Goal: Information Seeking & Learning: Learn about a topic

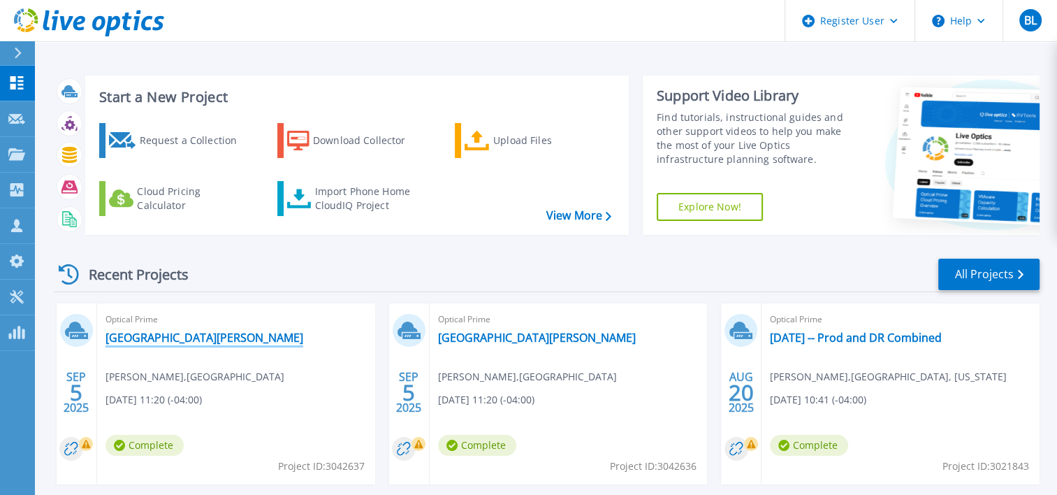
click at [236, 339] on link "[GEOGRAPHIC_DATA][PERSON_NAME]" at bounding box center [205, 338] width 198 height 14
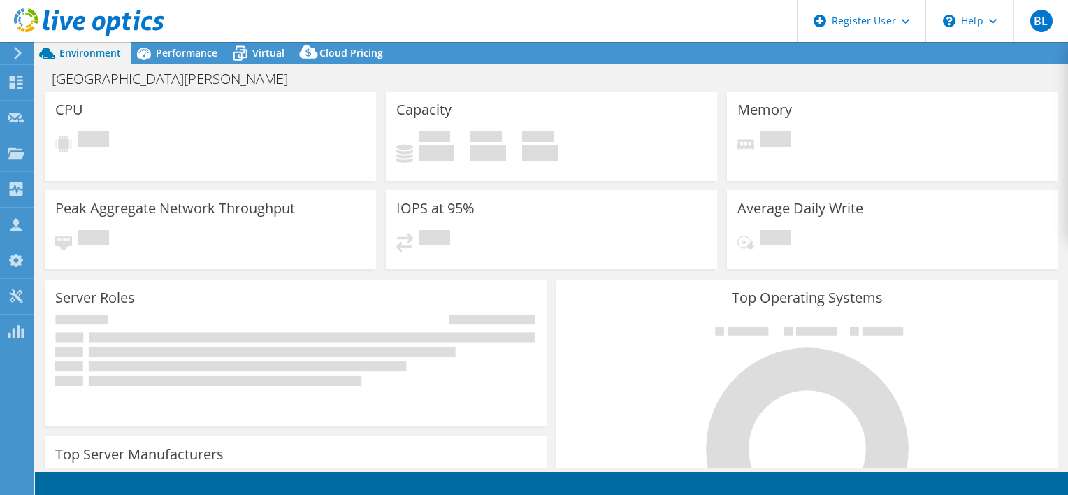
select select "USD"
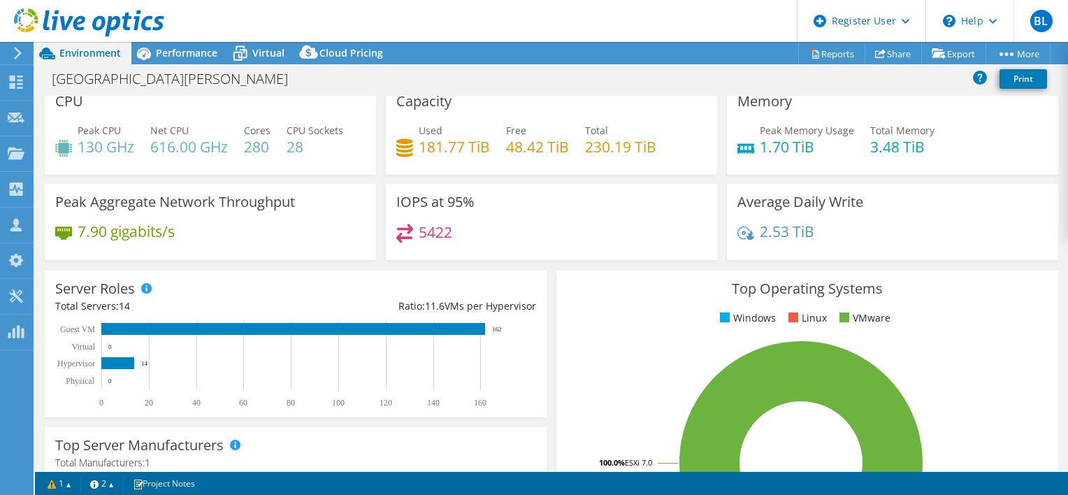
scroll to position [11, 0]
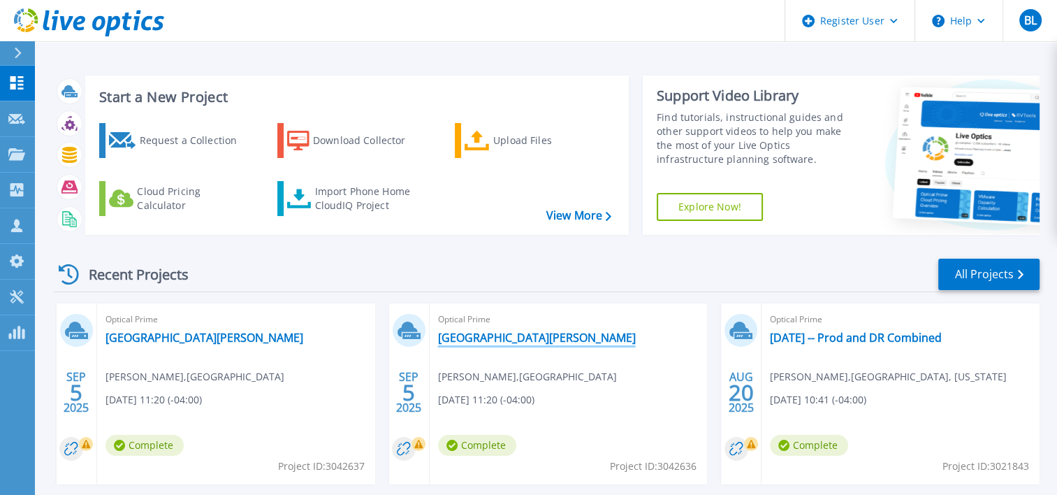
click at [501, 336] on link "[GEOGRAPHIC_DATA][PERSON_NAME]" at bounding box center [537, 338] width 198 height 14
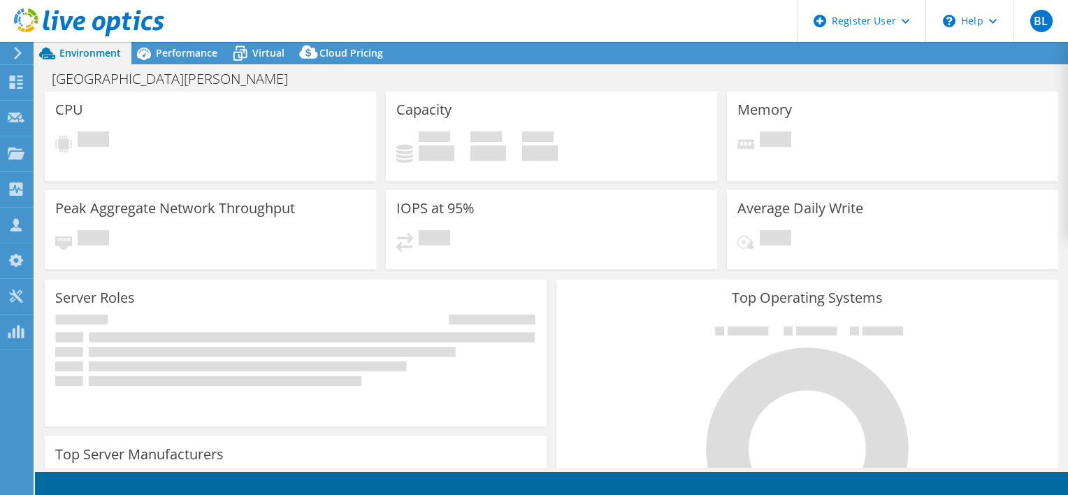
select select "USD"
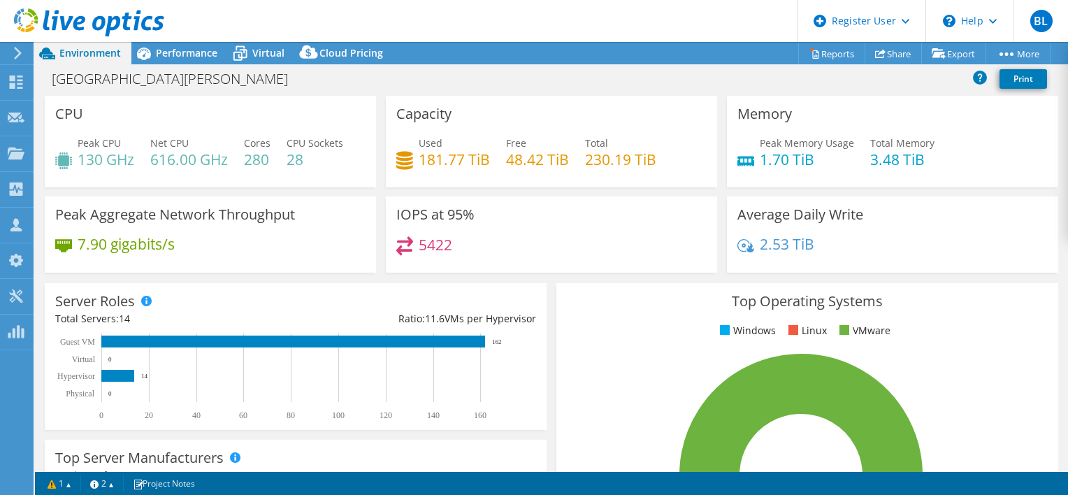
click at [226, 21] on header "BL Dell User Bang Luu Bang.Luu@Dell.com Dell My Profile Log Out \n Help Explore…" at bounding box center [534, 21] width 1068 height 42
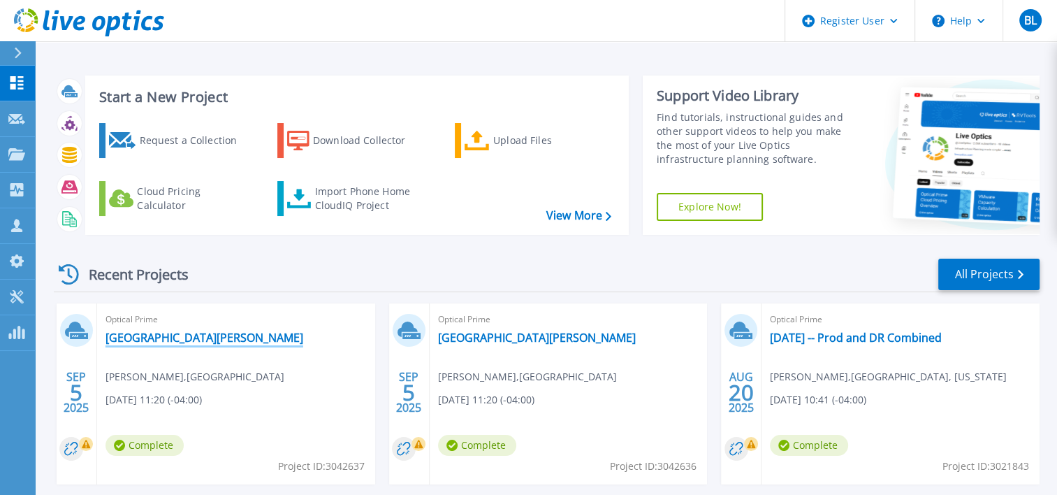
click at [162, 333] on link "[GEOGRAPHIC_DATA][PERSON_NAME]" at bounding box center [205, 338] width 198 height 14
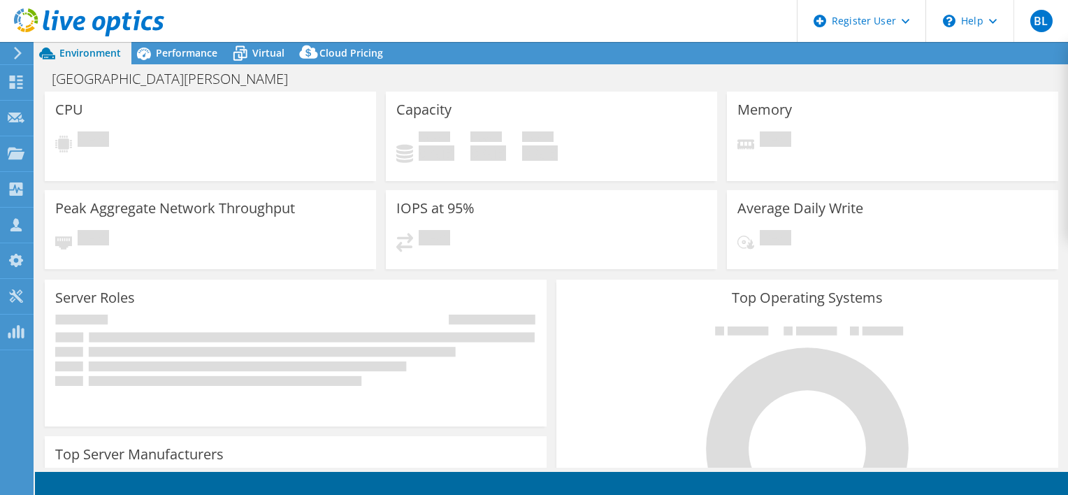
select select "USD"
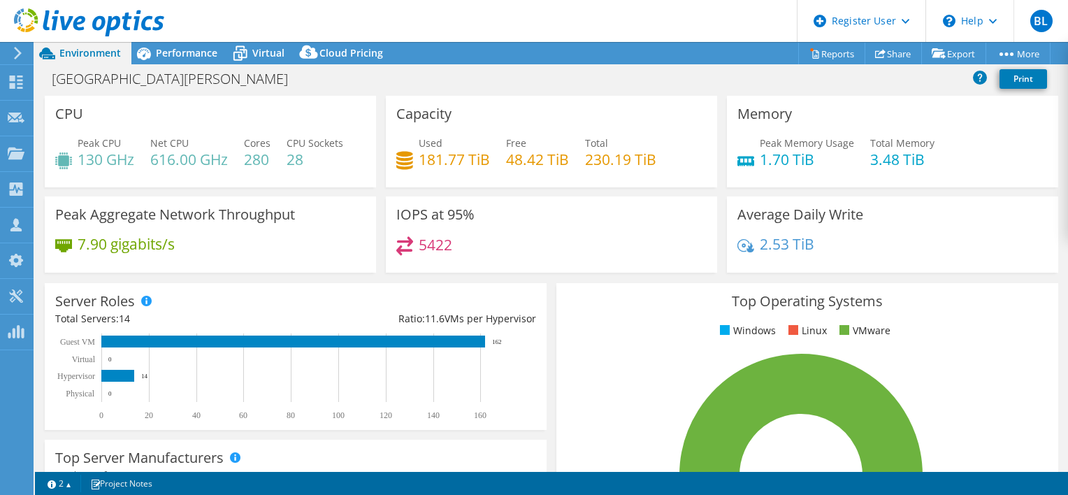
click at [447, 17] on header "BL Dell User Bang [PERSON_NAME] [EMAIL_ADDRESS][PERSON_NAME][DOMAIN_NAME] Dell …" at bounding box center [534, 21] width 1068 height 42
click at [184, 58] on span "Performance" at bounding box center [186, 52] width 61 height 13
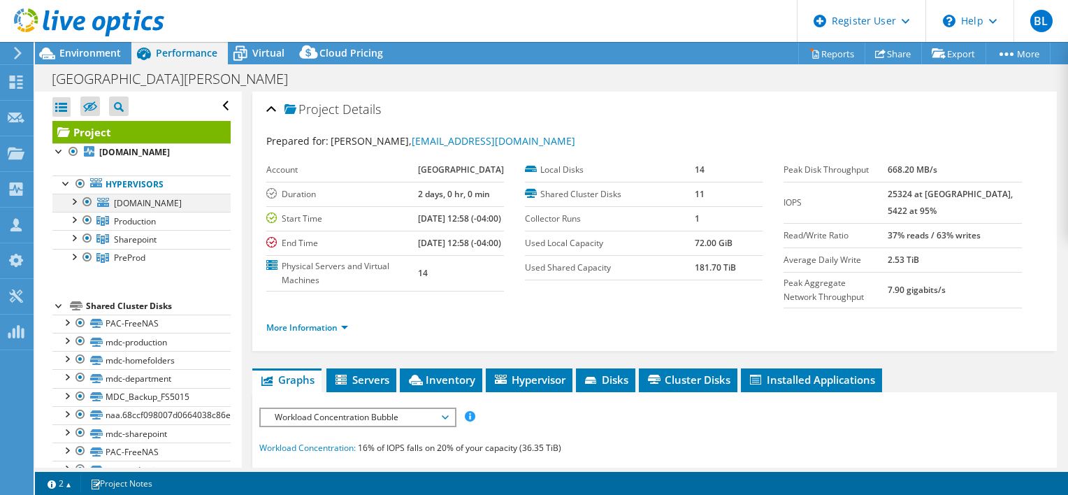
click at [73, 203] on div at bounding box center [73, 201] width 14 height 14
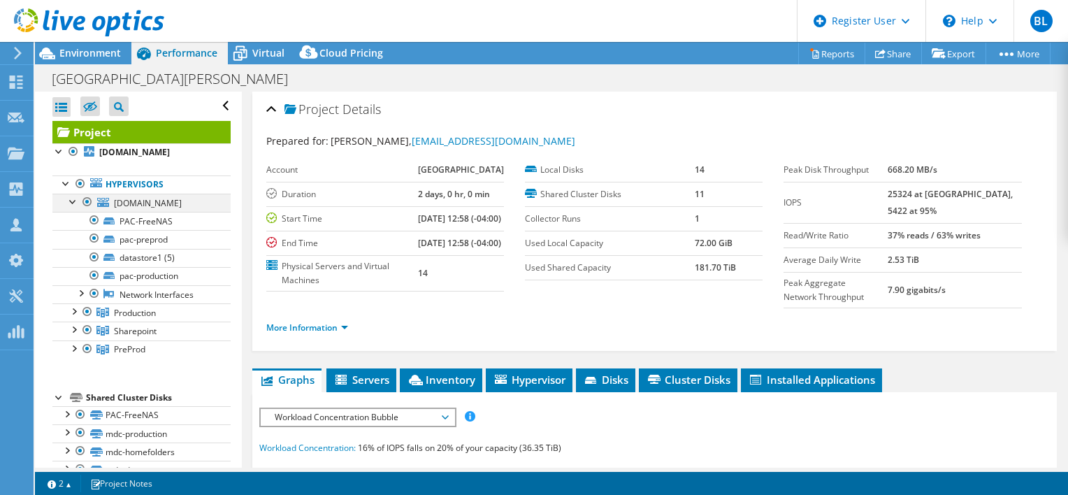
click at [73, 203] on div at bounding box center [73, 201] width 14 height 14
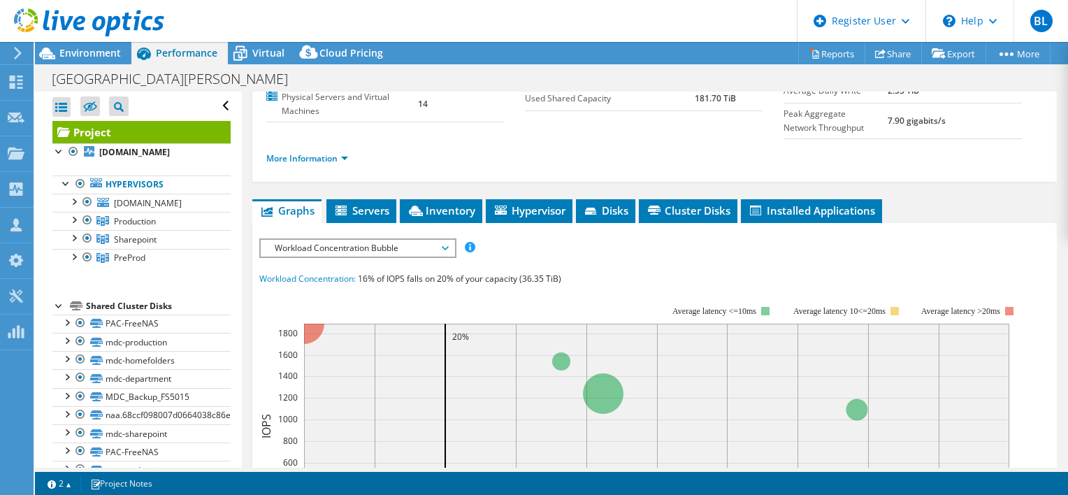
scroll to position [171, 0]
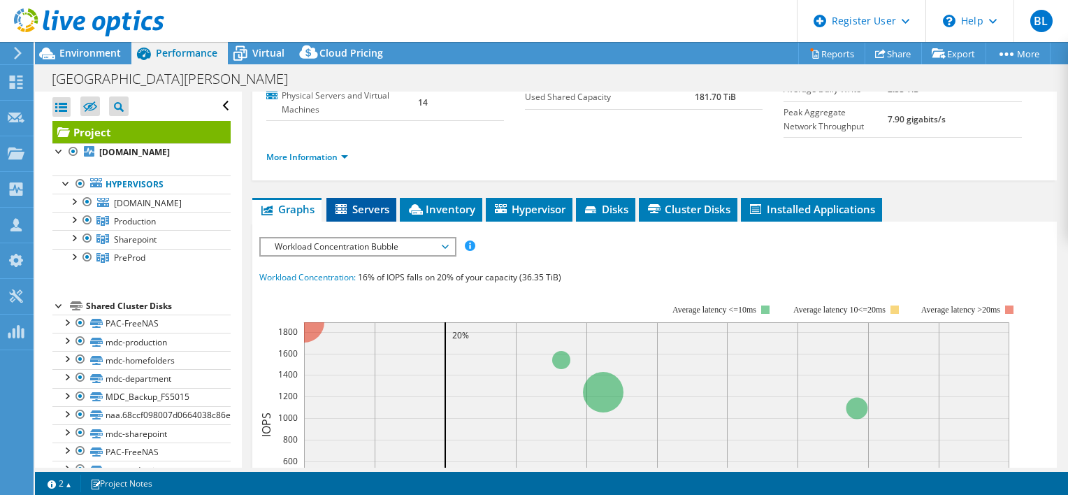
click at [365, 216] on span "Servers" at bounding box center [361, 209] width 56 height 14
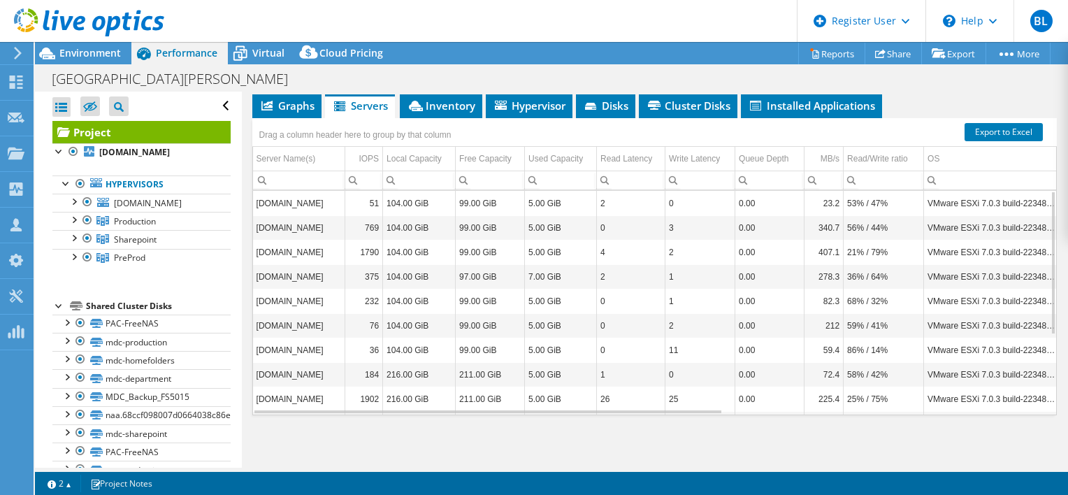
scroll to position [0, 0]
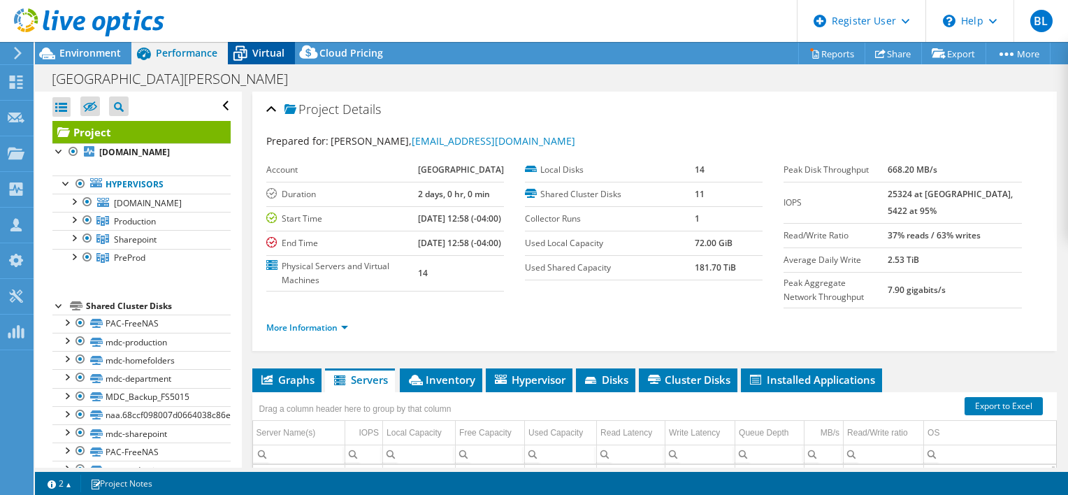
click at [266, 49] on span "Virtual" at bounding box center [268, 52] width 32 height 13
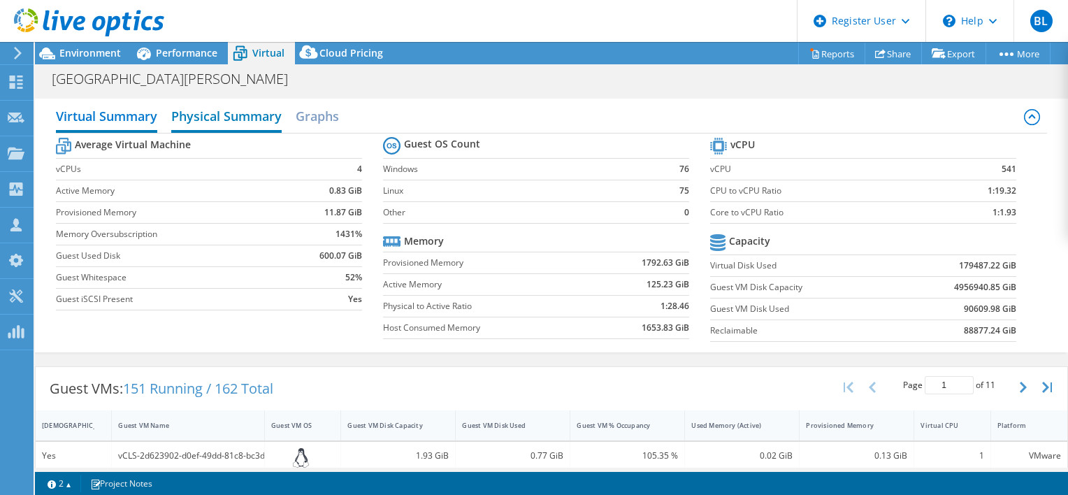
click at [243, 124] on h2 "Physical Summary" at bounding box center [226, 117] width 110 height 31
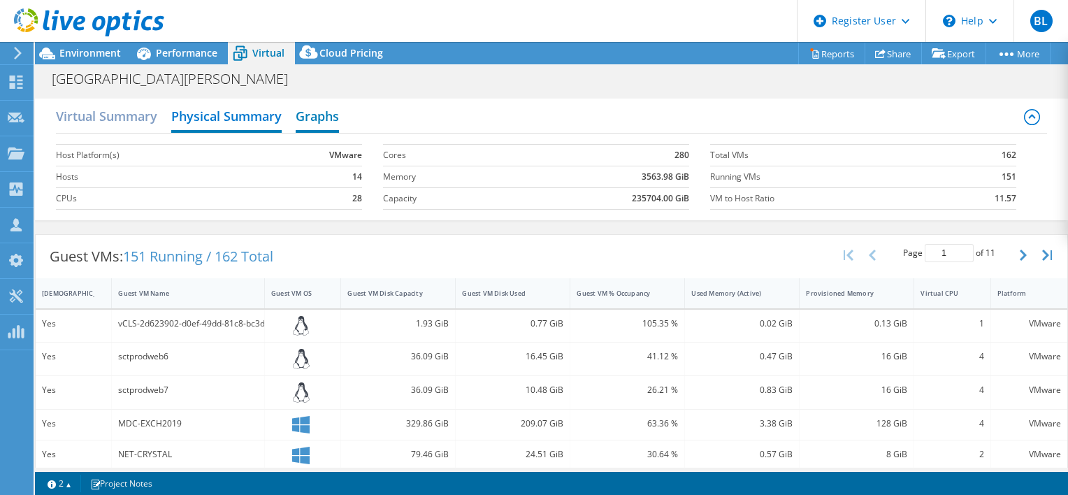
click at [317, 114] on h2 "Graphs" at bounding box center [317, 117] width 43 height 31
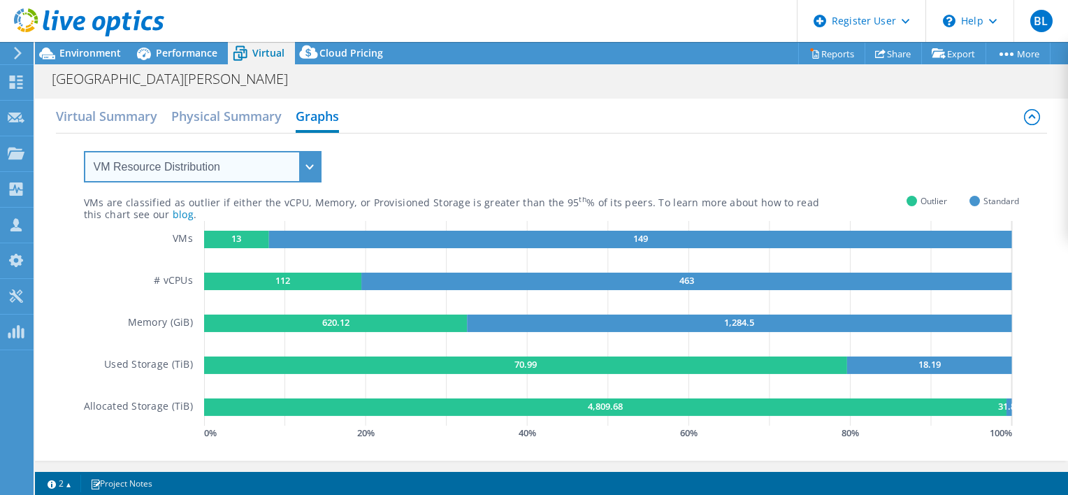
click at [307, 174] on select "VM Resource Distribution Provisioning Contrast Over Provisioning" at bounding box center [203, 166] width 238 height 31
select select "Over Provisioning"
click at [84, 151] on select "VM Resource Distribution Provisioning Contrast Over Provisioning" at bounding box center [203, 166] width 238 height 31
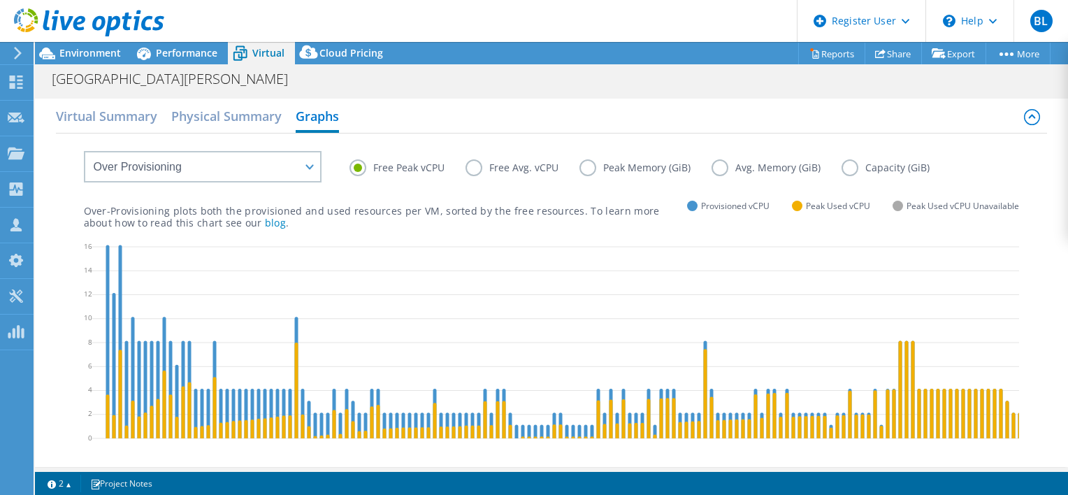
click at [477, 168] on label "Free Avg. vCPU" at bounding box center [522, 167] width 114 height 17
click at [0, 0] on input "Free Avg. vCPU" at bounding box center [0, 0] width 0 height 0
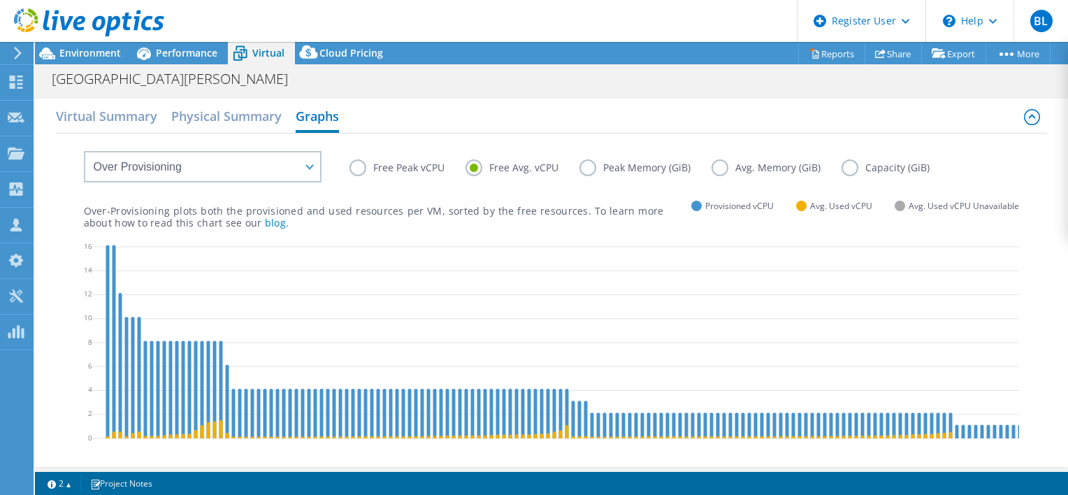
click at [355, 167] on label "Free Peak vCPU" at bounding box center [407, 167] width 116 height 17
click at [0, 0] on input "Free Peak vCPU" at bounding box center [0, 0] width 0 height 0
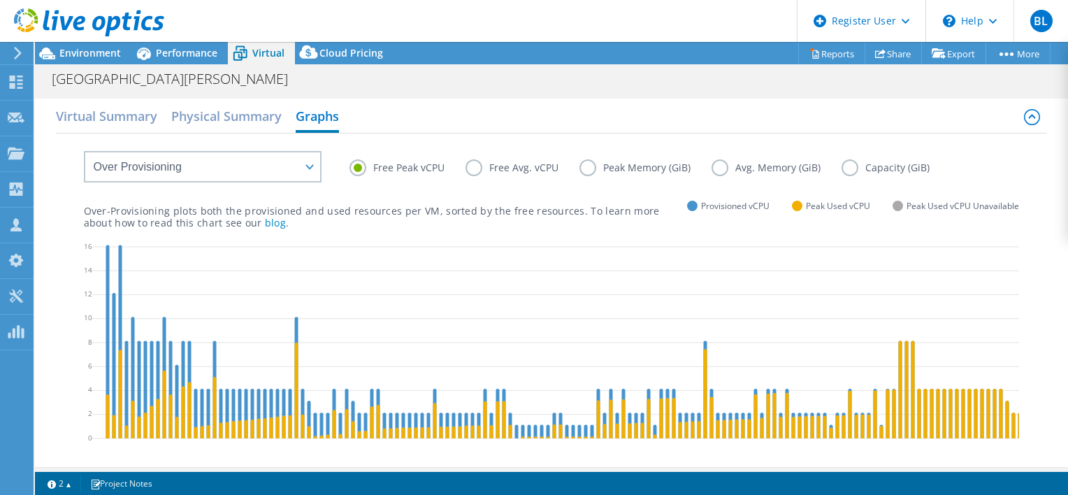
click at [473, 168] on label "Free Avg. vCPU" at bounding box center [522, 167] width 114 height 17
click at [0, 0] on input "Free Avg. vCPU" at bounding box center [0, 0] width 0 height 0
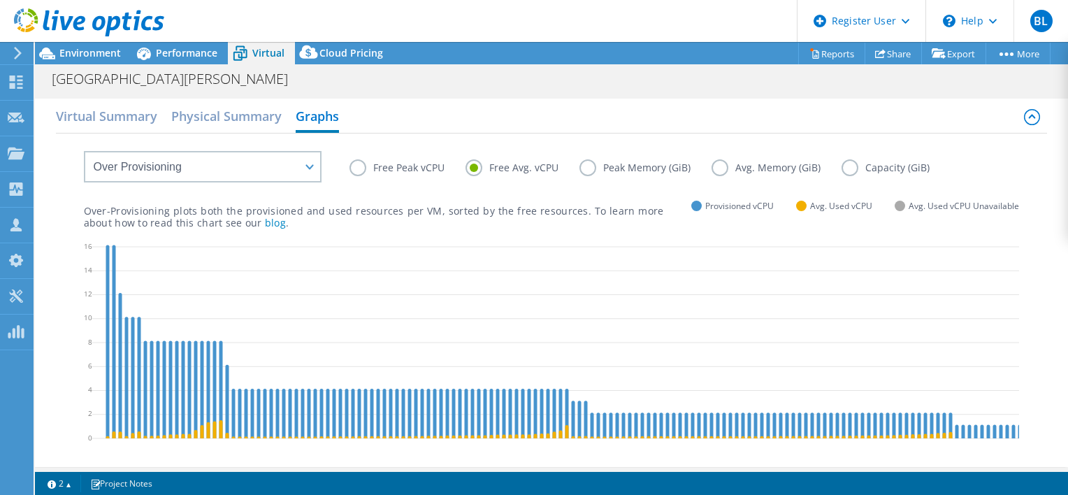
click at [588, 168] on label "Peak Memory (GiB)" at bounding box center [645, 167] width 132 height 17
click at [0, 0] on input "Peak Memory (GiB)" at bounding box center [0, 0] width 0 height 0
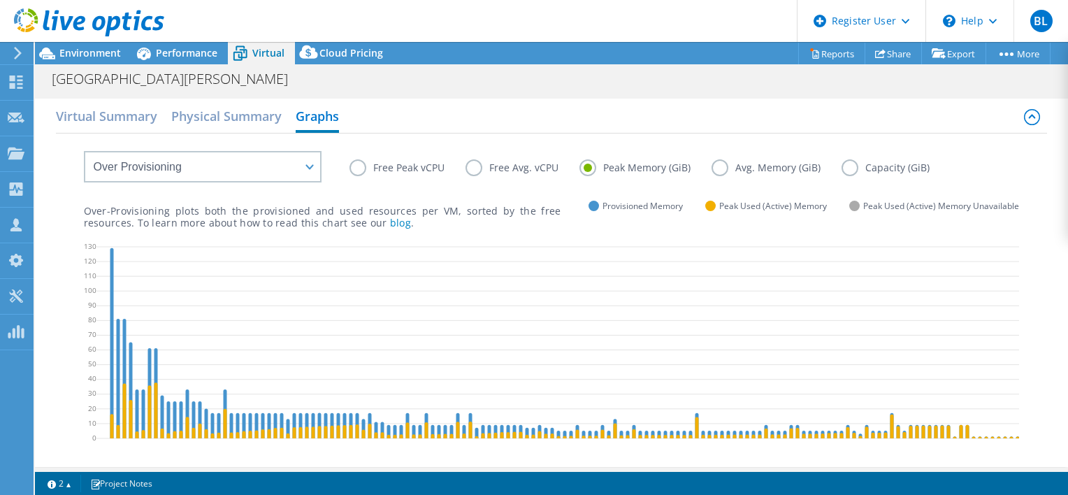
click at [719, 167] on label "Avg. Memory (GiB)" at bounding box center [776, 167] width 130 height 17
click at [0, 0] on input "Avg. Memory (GiB)" at bounding box center [0, 0] width 0 height 0
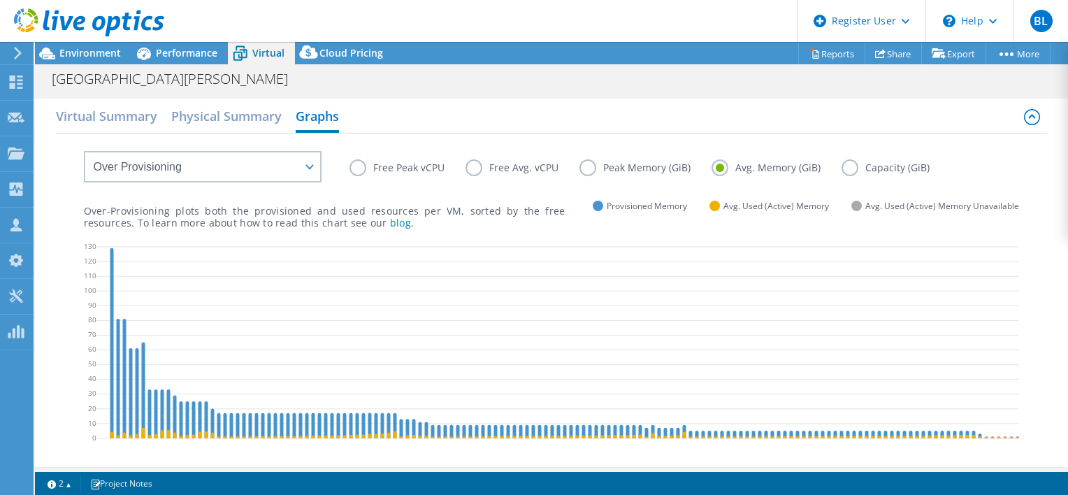
click at [847, 166] on label "Capacity (GiB)" at bounding box center [895, 167] width 109 height 17
click at [0, 0] on input "Capacity (GiB)" at bounding box center [0, 0] width 0 height 0
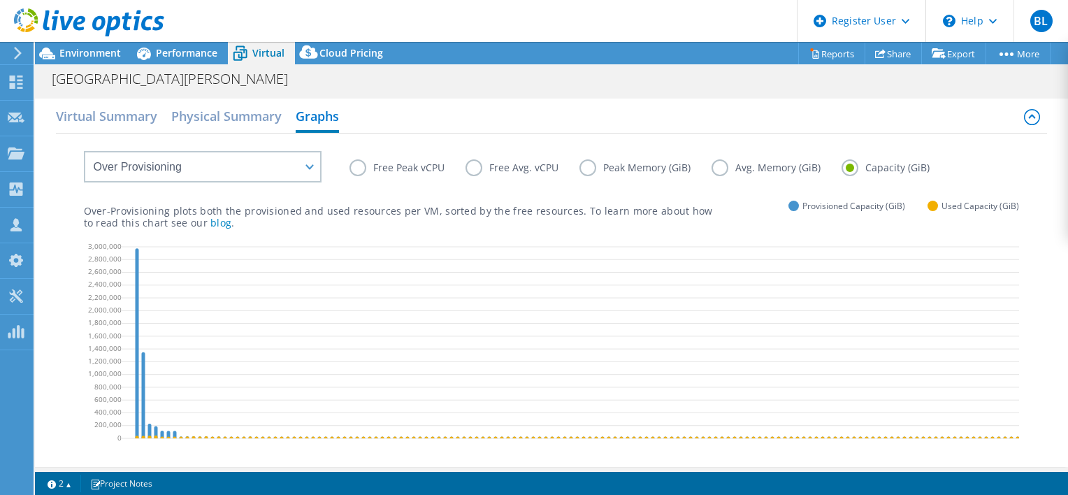
click at [543, 105] on div "Virtual Summary Physical Summary Graphs" at bounding box center [552, 117] width 992 height 31
click at [362, 171] on label "Free Peak vCPU" at bounding box center [407, 167] width 116 height 17
click at [0, 0] on input "Free Peak vCPU" at bounding box center [0, 0] width 0 height 0
